Goal: Task Accomplishment & Management: Manage account settings

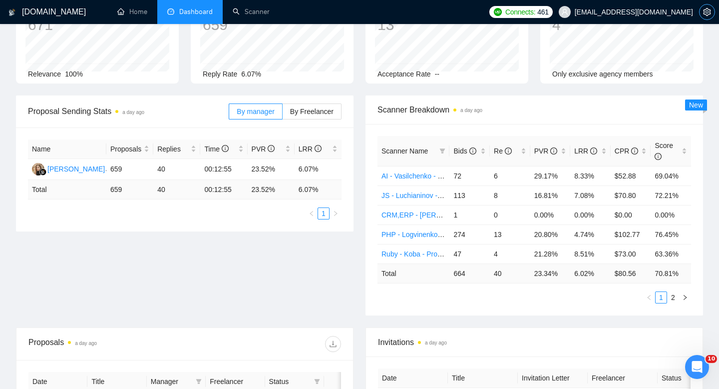
click at [714, 9] on span "setting" at bounding box center [707, 12] width 15 height 8
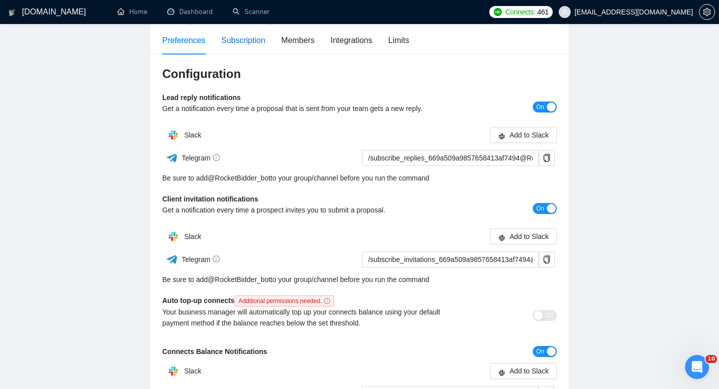
click at [250, 41] on div "Subscription" at bounding box center [243, 40] width 44 height 12
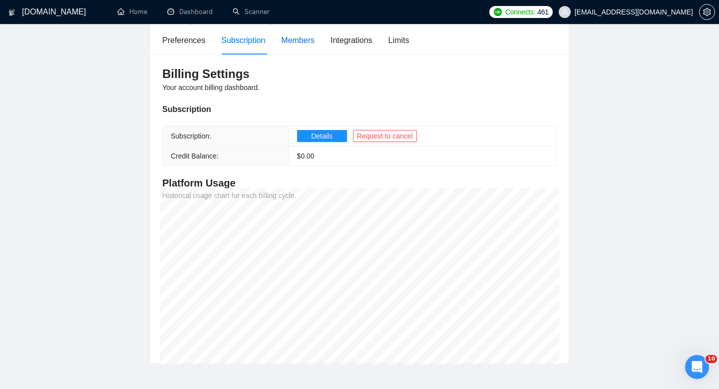
click at [311, 42] on div "Members" at bounding box center [297, 40] width 33 height 12
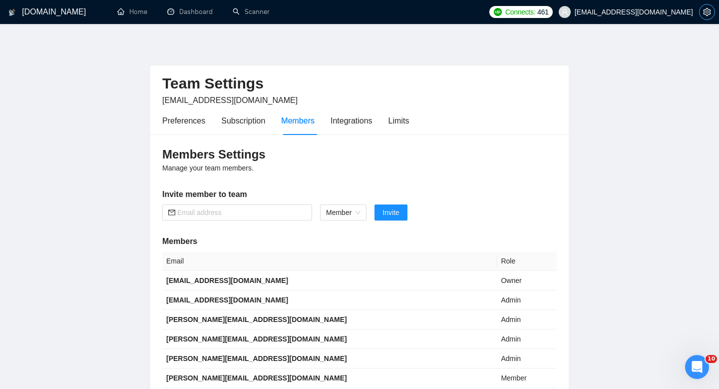
click at [709, 11] on icon "setting" at bounding box center [707, 12] width 8 height 8
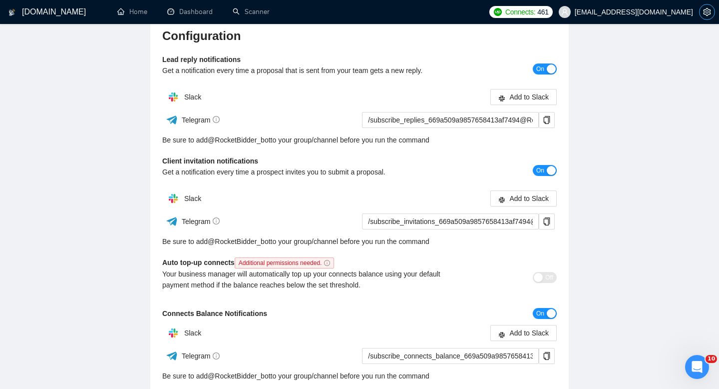
scroll to position [119, 0]
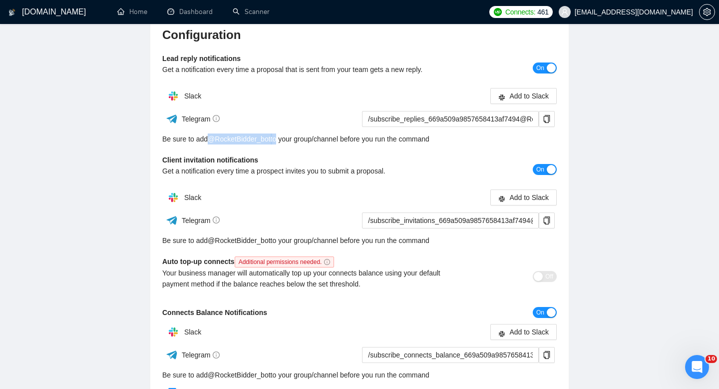
drag, startPoint x: 207, startPoint y: 140, endPoint x: 280, endPoint y: 138, distance: 73.0
click at [280, 138] on div "Be sure to add @ RocketBidder_bot to your group/channel before you run the comm…" at bounding box center [359, 138] width 395 height 11
click at [548, 122] on icon "copy" at bounding box center [547, 119] width 6 height 8
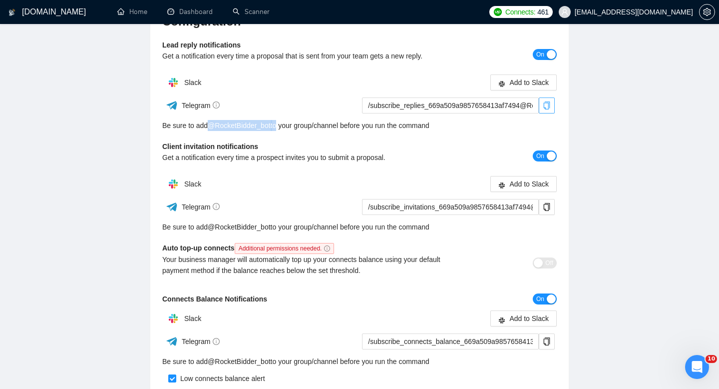
scroll to position [126, 0]
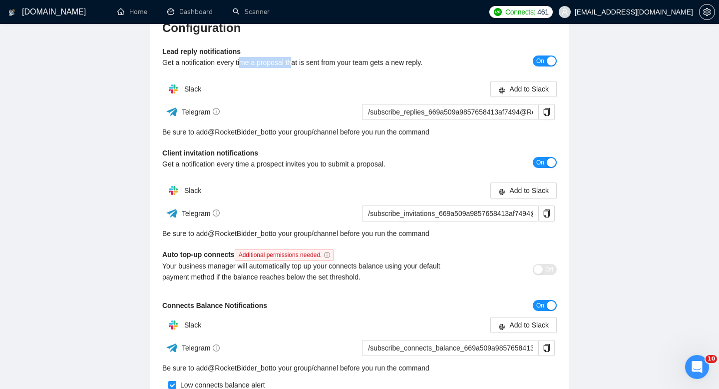
drag, startPoint x: 244, startPoint y: 61, endPoint x: 297, endPoint y: 60, distance: 53.5
click at [297, 60] on div "Get a notification every time a proposal that is sent from your team gets a new…" at bounding box center [310, 62] width 296 height 11
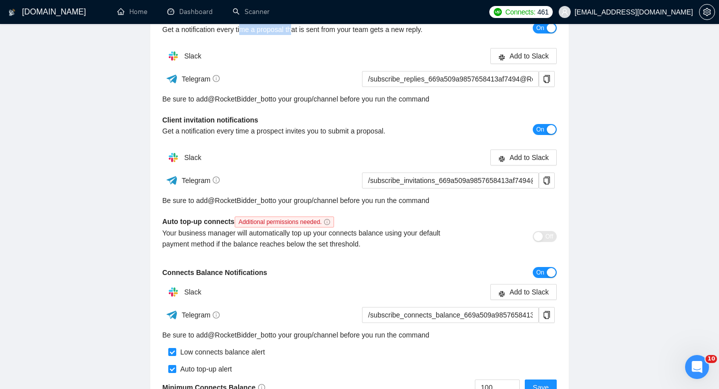
scroll to position [162, 0]
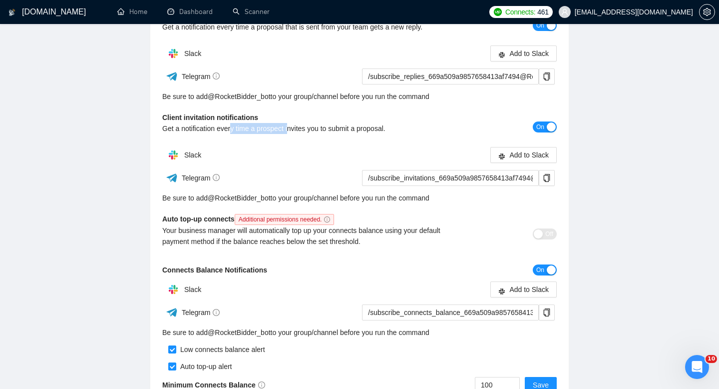
drag, startPoint x: 233, startPoint y: 128, endPoint x: 295, endPoint y: 128, distance: 61.9
click at [295, 128] on div "Get a notification every time a prospect invites you to submit a proposal." at bounding box center [310, 128] width 296 height 11
click at [360, 123] on div "Get a notification every time a prospect invites you to submit a proposal." at bounding box center [310, 128] width 296 height 11
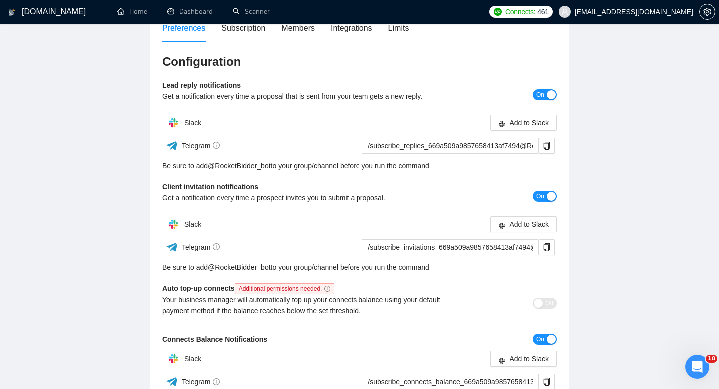
scroll to position [0, 0]
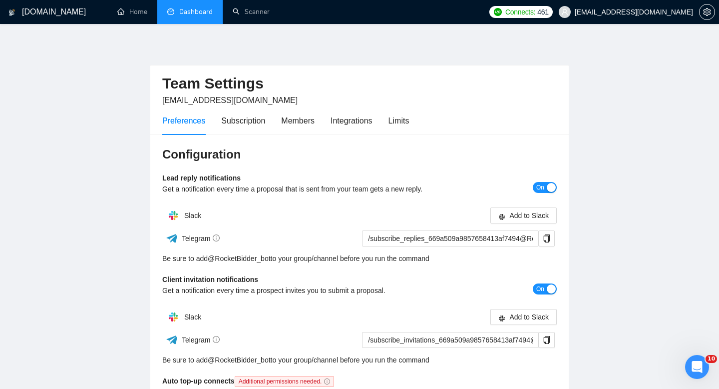
click at [194, 14] on link "Dashboard" at bounding box center [189, 11] width 45 height 8
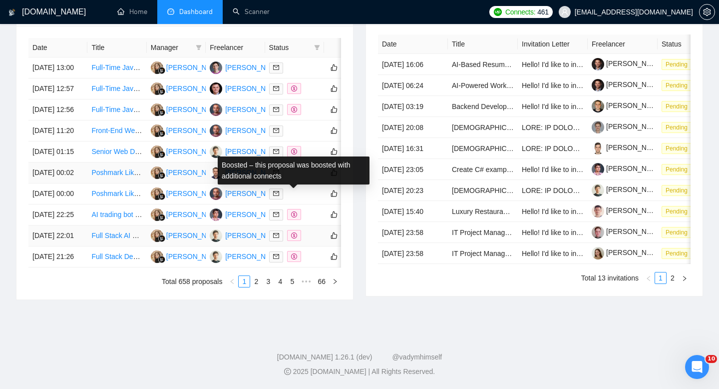
scroll to position [478, 0]
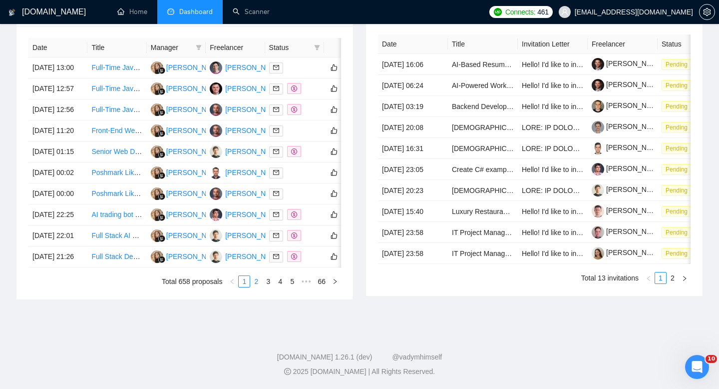
click at [257, 287] on link "2" at bounding box center [256, 281] width 11 height 11
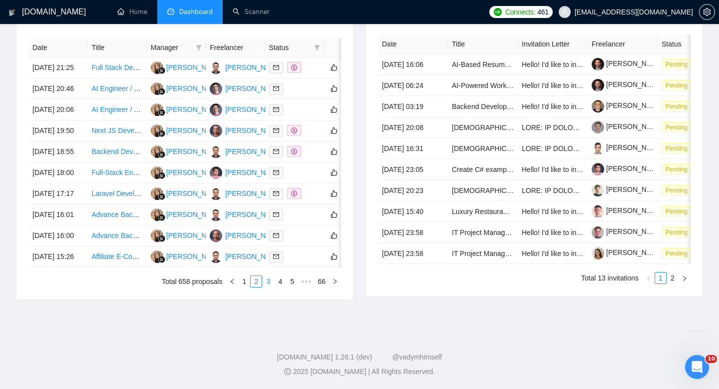
click at [268, 287] on link "3" at bounding box center [268, 281] width 11 height 11
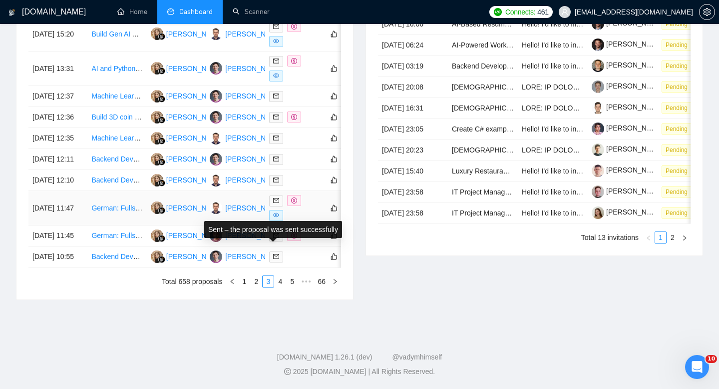
scroll to position [480, 0]
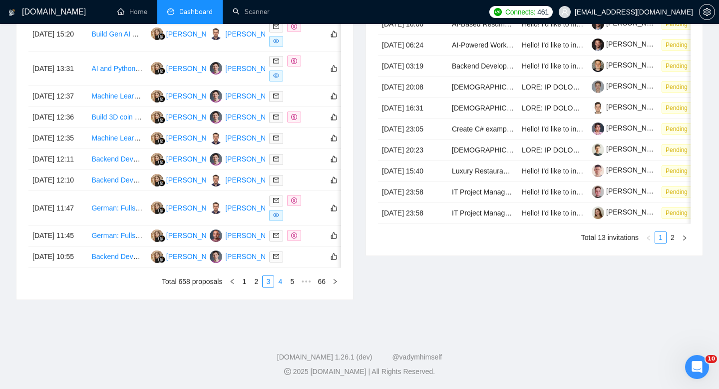
click at [282, 287] on link "4" at bounding box center [280, 281] width 11 height 11
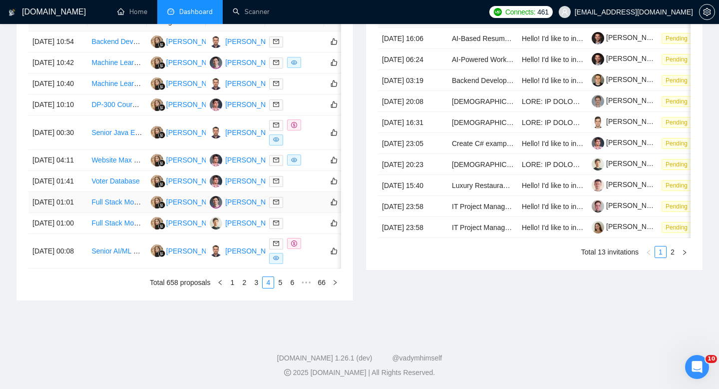
scroll to position [448, 0]
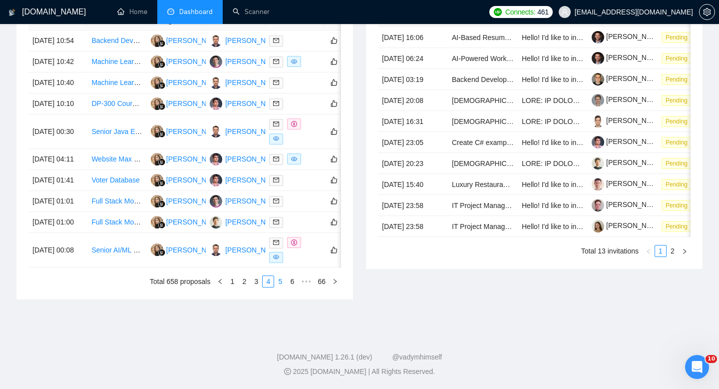
click at [282, 287] on link "5" at bounding box center [280, 281] width 11 height 11
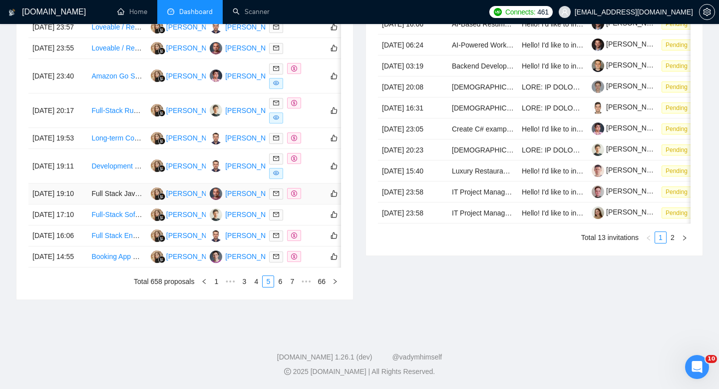
scroll to position [495, 0]
click at [282, 287] on link "6" at bounding box center [280, 281] width 11 height 11
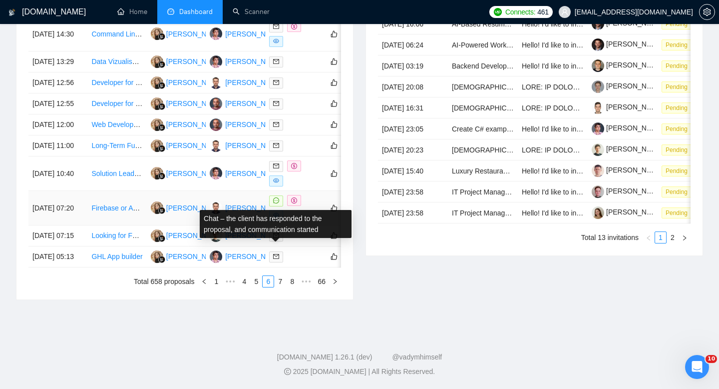
click at [276, 203] on icon "message" at bounding box center [276, 200] width 6 height 6
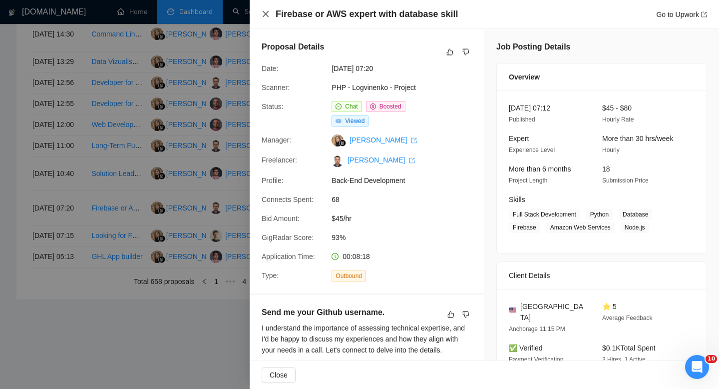
click at [267, 15] on icon "close" at bounding box center [266, 14] width 8 height 8
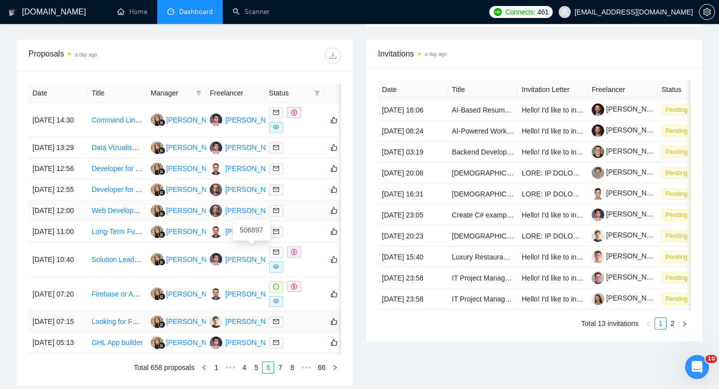
scroll to position [368, 0]
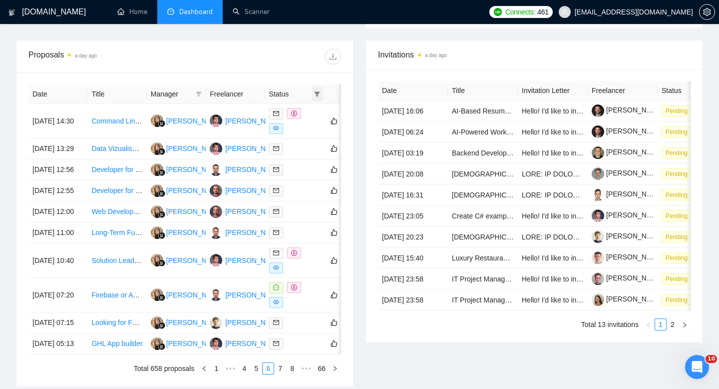
click at [318, 93] on icon "filter" at bounding box center [317, 93] width 5 height 5
click at [289, 116] on span "Chat" at bounding box center [285, 113] width 19 height 8
checkbox input "true"
click at [264, 76] on div "Date Title Manager Freelancer Status [DATE] 14:30 Command Line PHP or Python Sc…" at bounding box center [184, 229] width 337 height 314
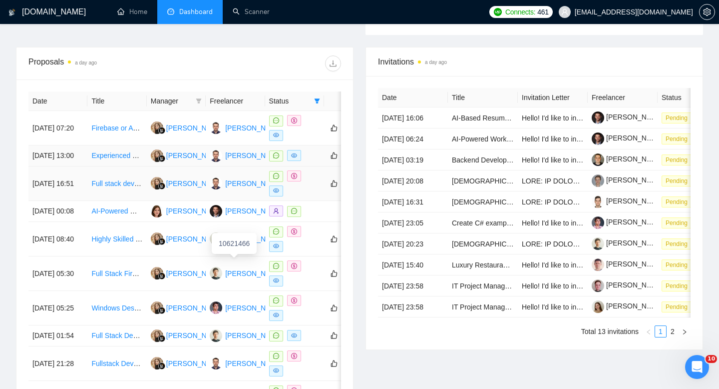
scroll to position [357, 0]
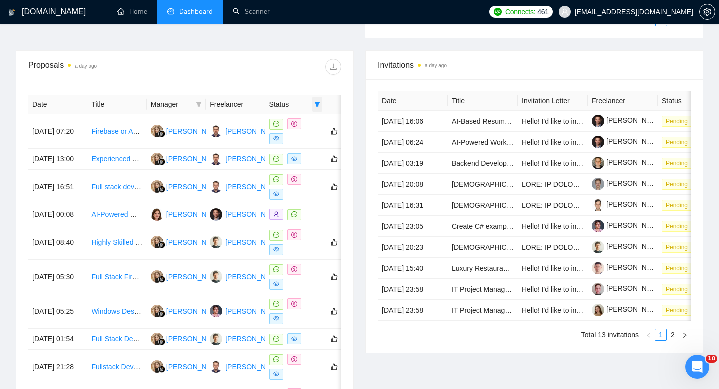
click at [317, 106] on icon "filter" at bounding box center [317, 104] width 6 height 6
click at [263, 82] on div "Proposals a day ago" at bounding box center [184, 67] width 313 height 32
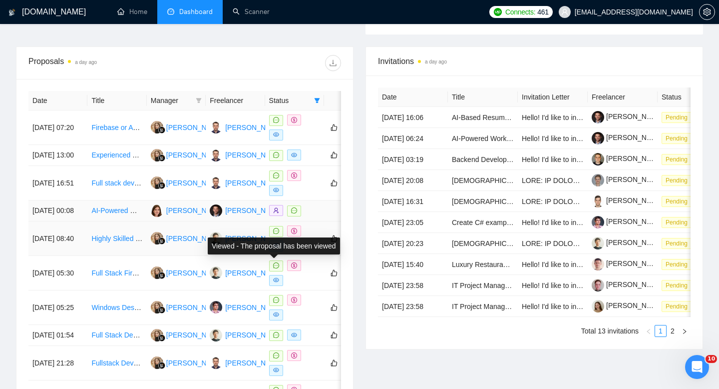
scroll to position [361, 0]
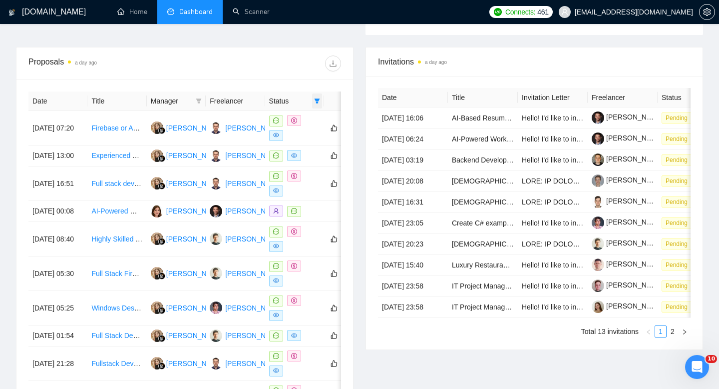
click at [319, 100] on icon "filter" at bounding box center [317, 101] width 6 height 6
click at [276, 136] on input "checkbox" at bounding box center [272, 136] width 8 height 8
click at [266, 71] on div at bounding box center [263, 63] width 156 height 16
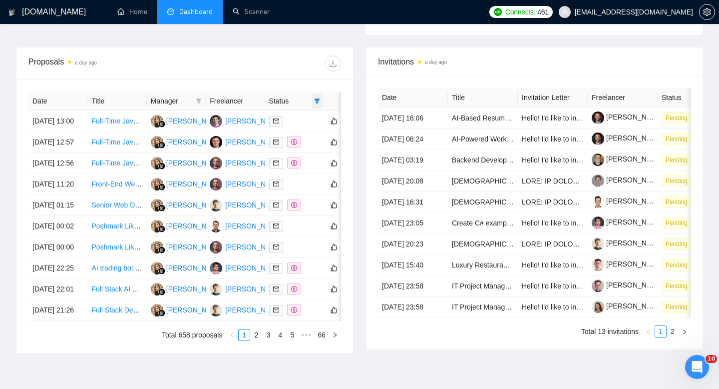
click at [319, 101] on icon "filter" at bounding box center [317, 101] width 6 height 6
click at [274, 136] on input "checkbox" at bounding box center [272, 136] width 8 height 8
click at [265, 69] on div at bounding box center [263, 63] width 156 height 16
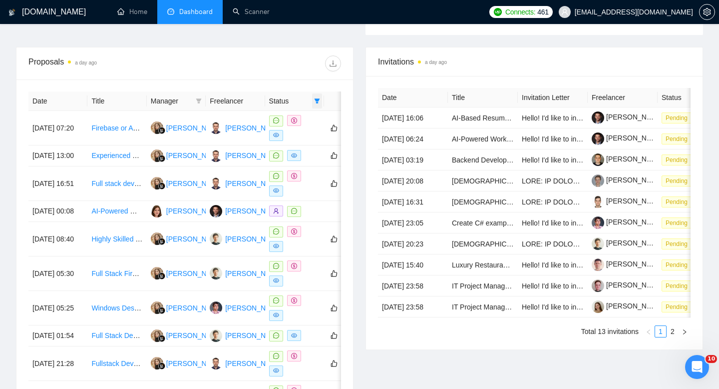
click at [322, 105] on span at bounding box center [317, 100] width 10 height 15
click at [253, 74] on div "Proposals a day ago" at bounding box center [184, 63] width 313 height 32
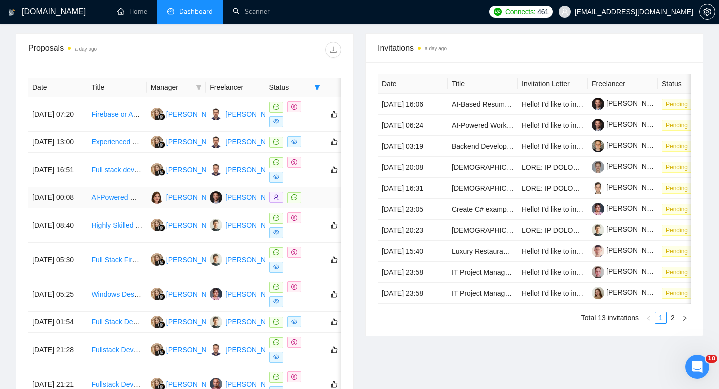
scroll to position [368, 0]
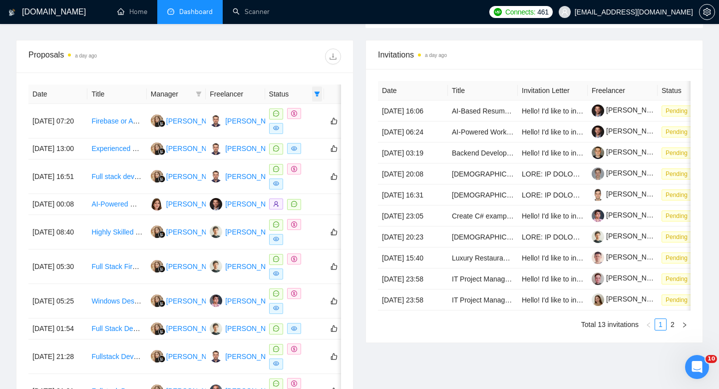
click at [319, 94] on icon "filter" at bounding box center [317, 94] width 6 height 6
click at [268, 128] on li "Sent" at bounding box center [292, 129] width 60 height 16
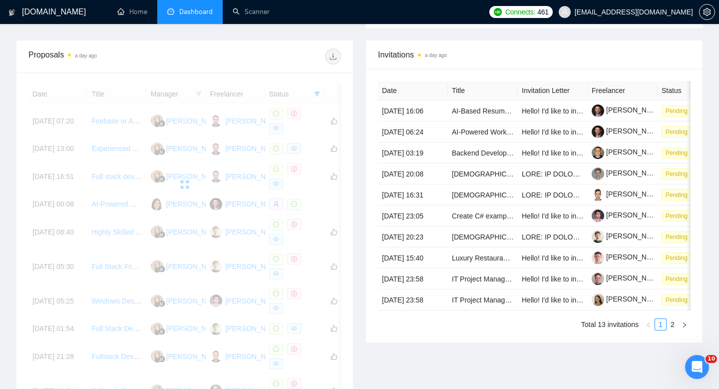
click at [283, 65] on div "Proposals a day ago" at bounding box center [184, 56] width 313 height 32
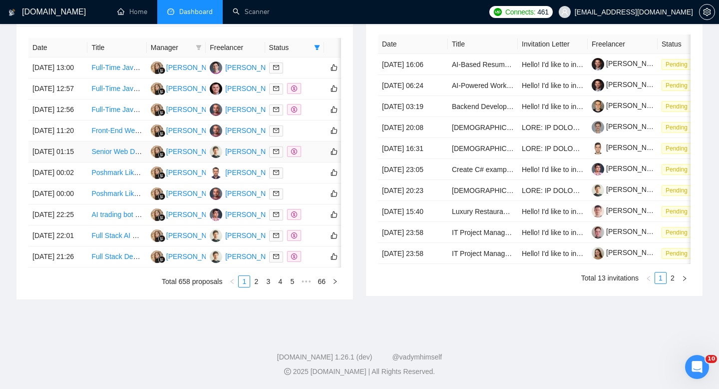
scroll to position [509, 0]
click at [279, 285] on link "4" at bounding box center [280, 281] width 11 height 11
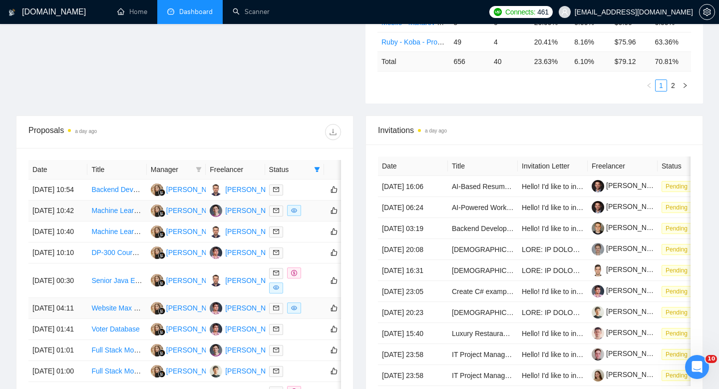
scroll to position [291, 0]
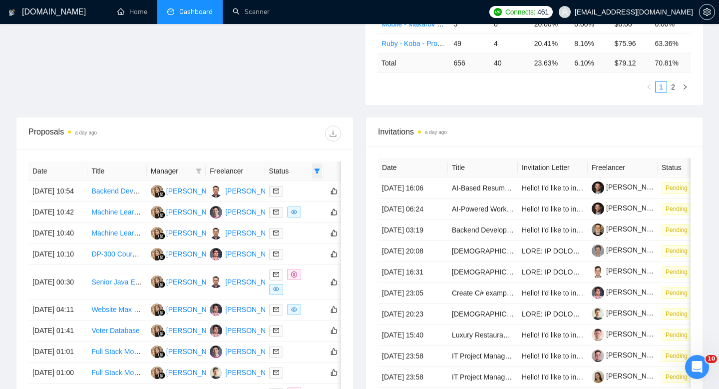
click at [317, 170] on icon "filter" at bounding box center [317, 170] width 5 height 5
click at [272, 207] on input "checkbox" at bounding box center [272, 206] width 8 height 8
checkbox input "false"
click at [258, 140] on div at bounding box center [263, 133] width 156 height 16
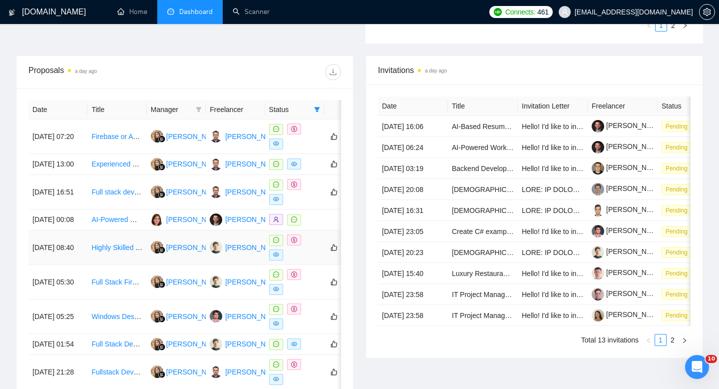
scroll to position [349, 0]
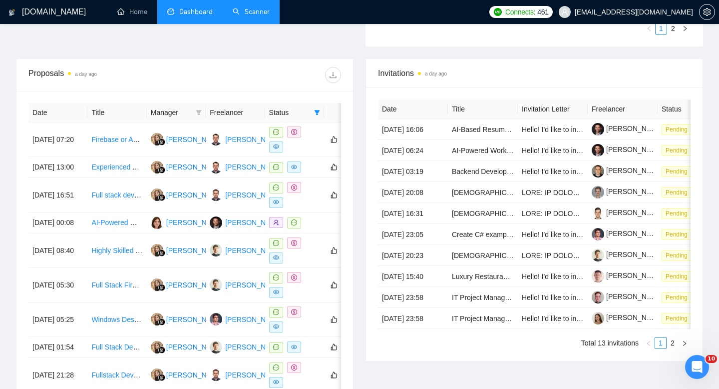
click at [254, 7] on link "Scanner" at bounding box center [251, 11] width 37 height 8
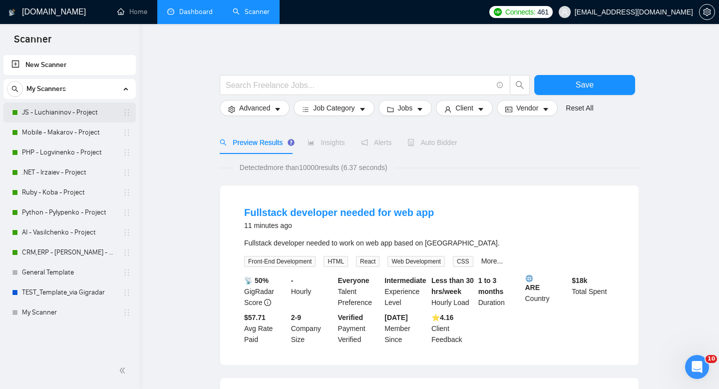
click at [47, 113] on link "JS - Luchianinov - Project" at bounding box center [69, 112] width 95 height 20
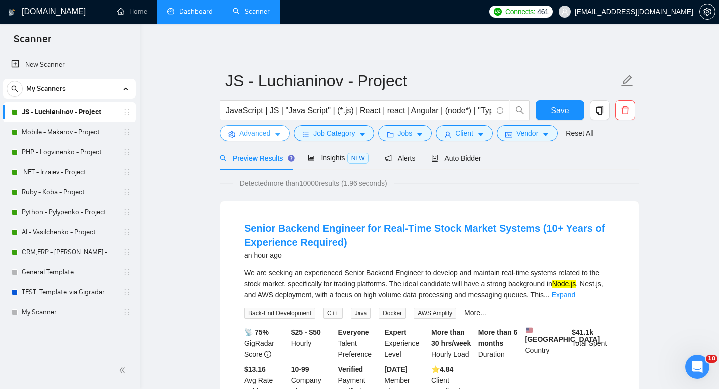
click at [272, 134] on button "Advanced" at bounding box center [255, 133] width 70 height 16
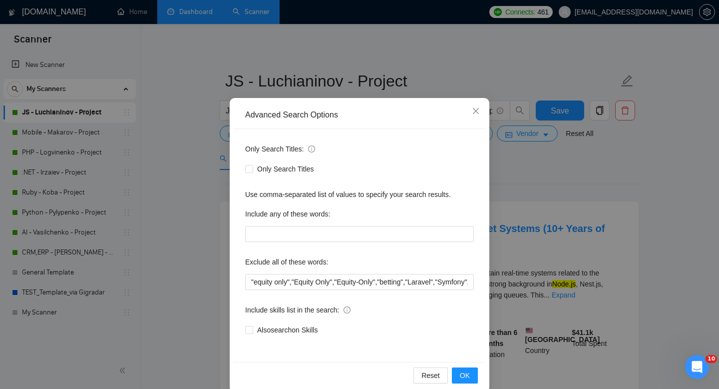
scroll to position [5, 0]
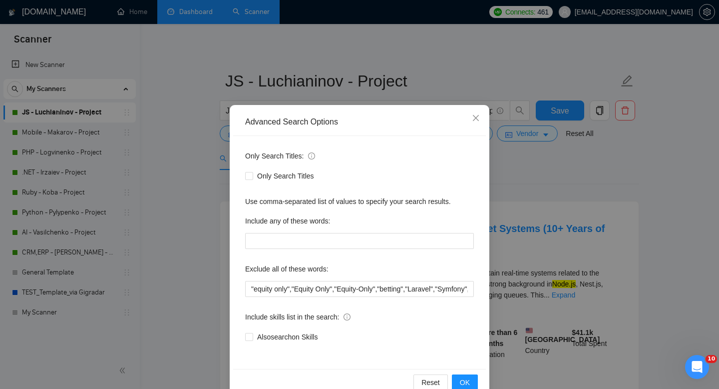
click at [195, 216] on div "Advanced Search Options Only Search Titles: Only Search Titles Use comma-separa…" at bounding box center [359, 194] width 719 height 389
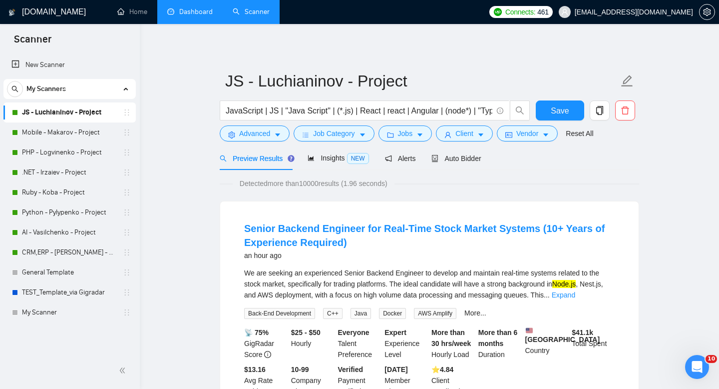
click at [197, 16] on link "Dashboard" at bounding box center [189, 11] width 45 height 8
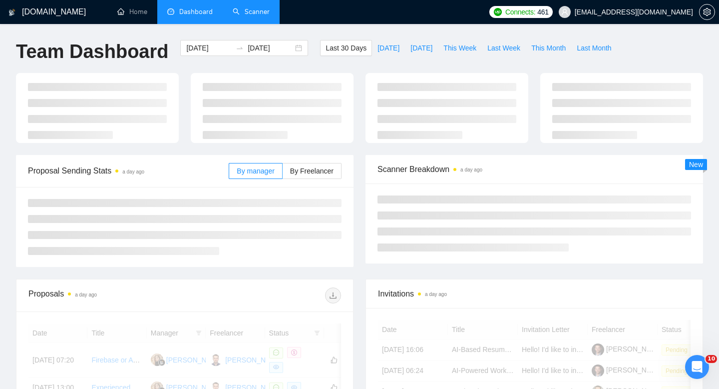
click at [645, 12] on span "[EMAIL_ADDRESS][DOMAIN_NAME]" at bounding box center [634, 12] width 118 height 0
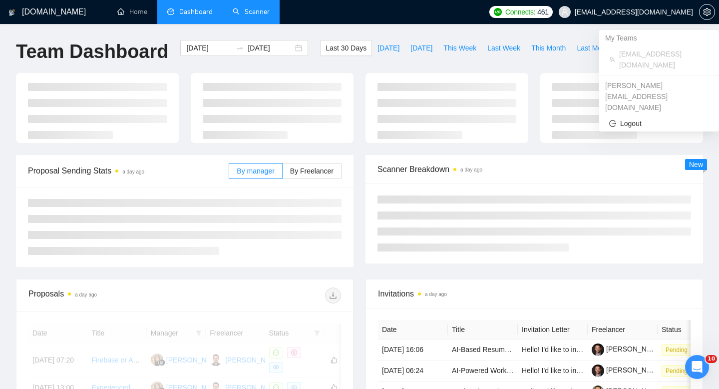
click at [639, 53] on span "[EMAIL_ADDRESS][DOMAIN_NAME]" at bounding box center [664, 59] width 90 height 22
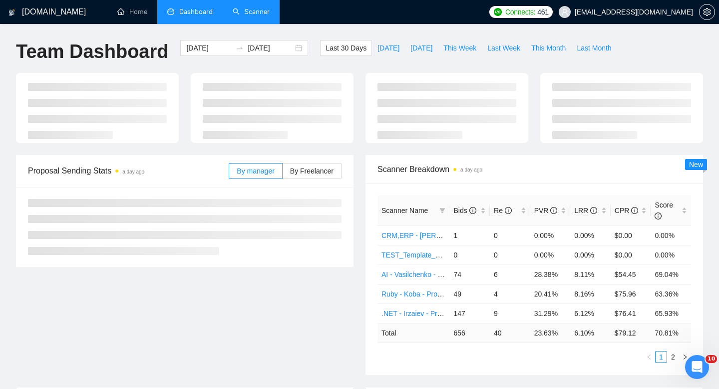
click at [701, 19] on div at bounding box center [707, 12] width 16 height 24
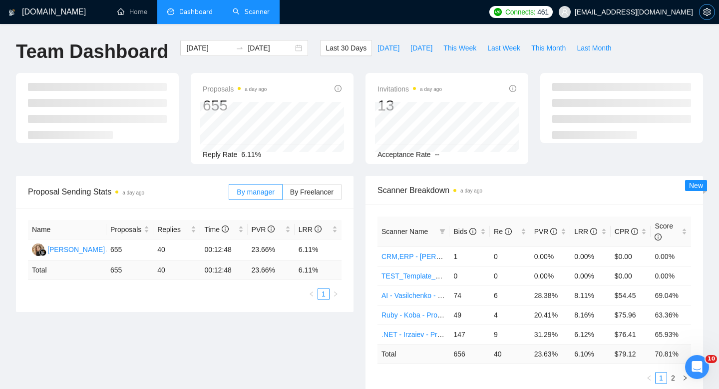
click at [707, 15] on icon "setting" at bounding box center [707, 12] width 8 height 8
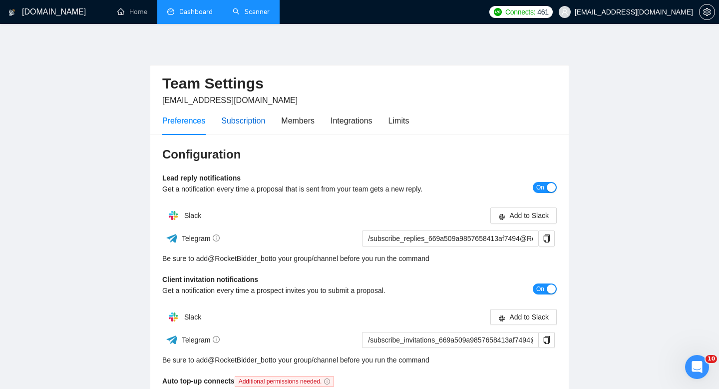
click at [241, 121] on div "Subscription" at bounding box center [243, 120] width 44 height 12
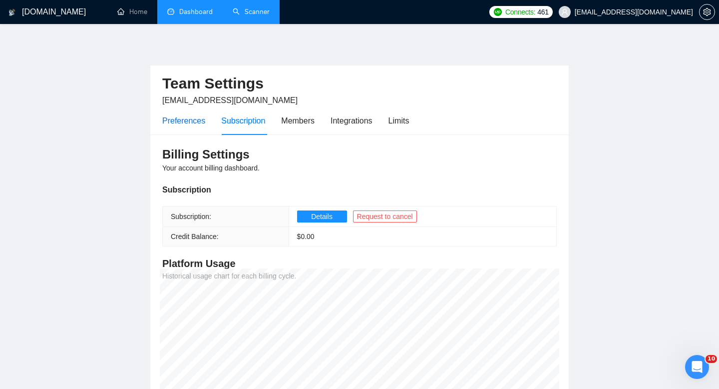
click at [188, 125] on div "Preferences" at bounding box center [183, 120] width 43 height 12
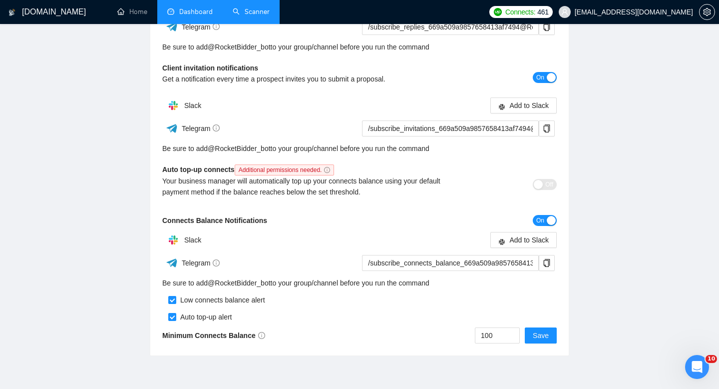
scroll to position [221, 0]
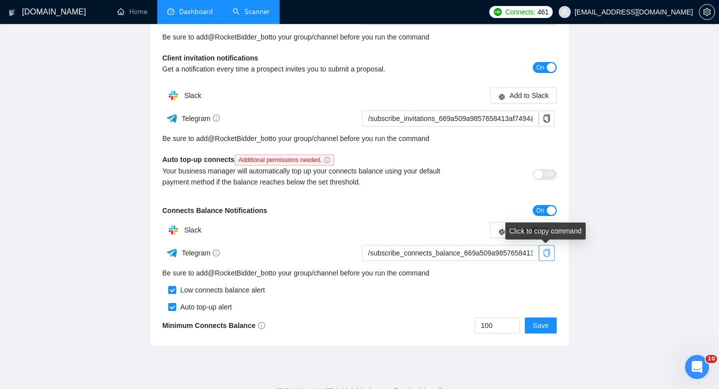
click at [547, 254] on icon "copy" at bounding box center [547, 253] width 8 height 8
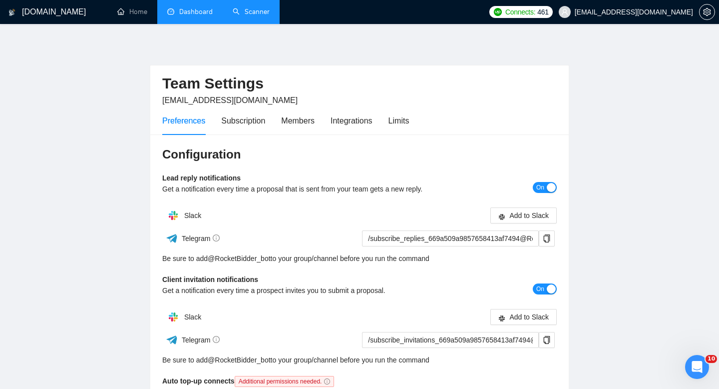
click at [194, 12] on link "Dashboard" at bounding box center [189, 11] width 45 height 8
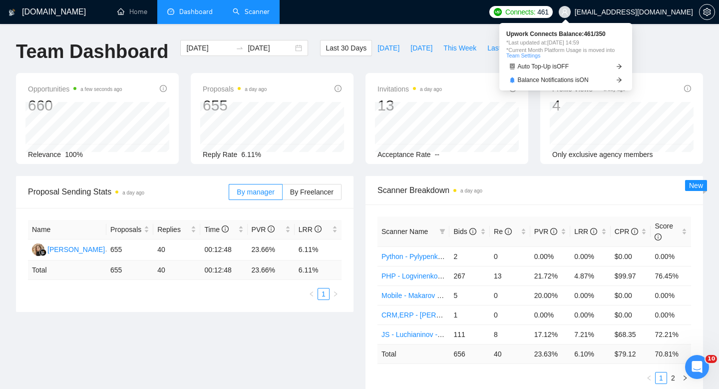
click at [536, 11] on span "Connects:" at bounding box center [521, 11] width 30 height 11
